Goal: Navigation & Orientation: Find specific page/section

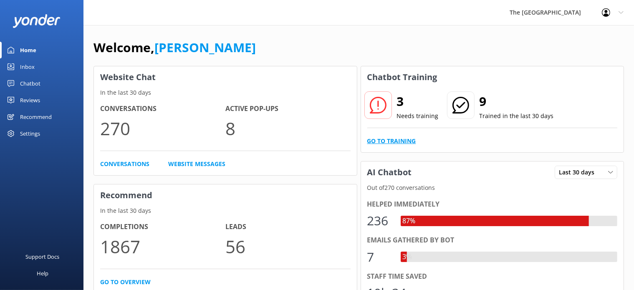
click at [381, 140] on link "Go to Training" at bounding box center [392, 141] width 49 height 9
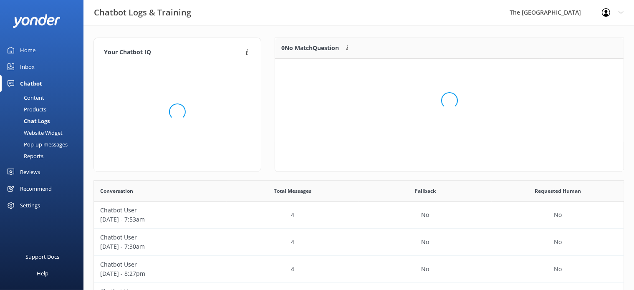
scroll to position [8, 7]
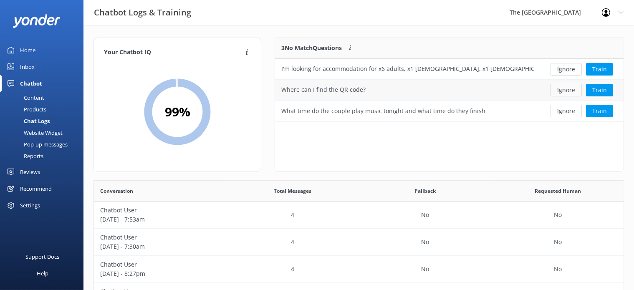
click at [569, 90] on button "Ignore" at bounding box center [566, 90] width 31 height 13
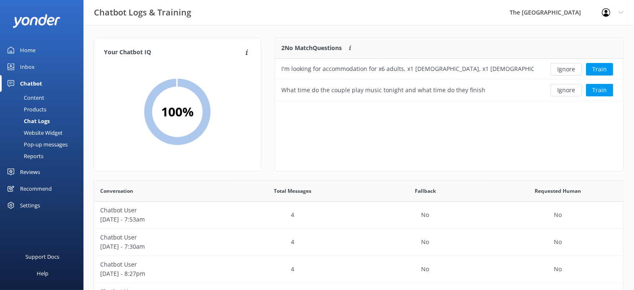
scroll to position [56, 342]
click at [565, 70] on button "Ignore" at bounding box center [566, 69] width 31 height 13
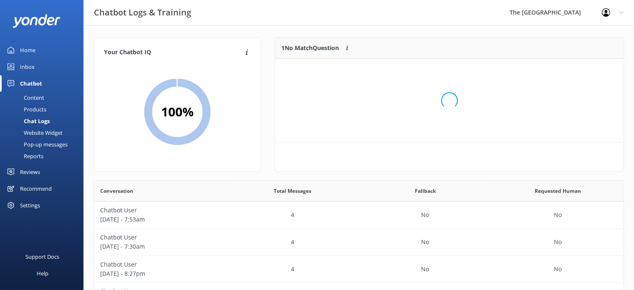
scroll to position [8, 7]
click at [565, 70] on button "Ignore" at bounding box center [566, 69] width 31 height 13
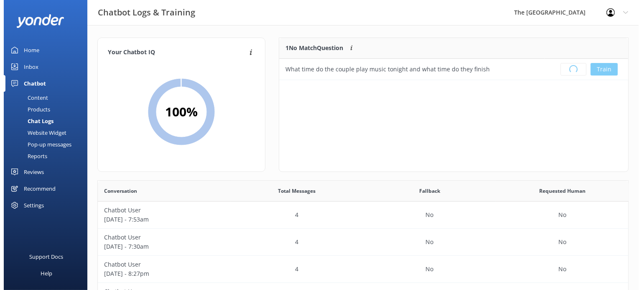
scroll to position [97, 342]
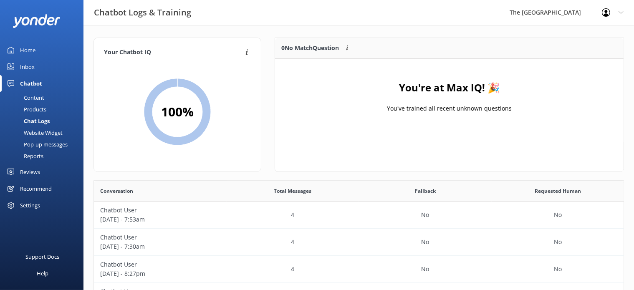
click at [41, 68] on link "Inbox" at bounding box center [42, 66] width 84 height 17
